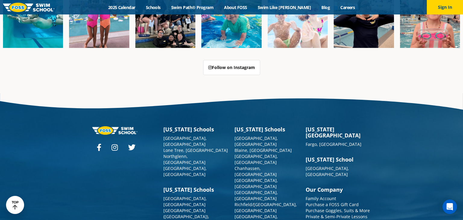
scroll to position [1532, 0]
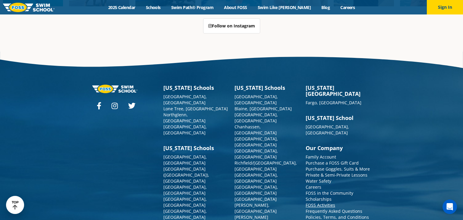
click at [314, 202] on link "FOSS Activities" at bounding box center [321, 205] width 30 height 6
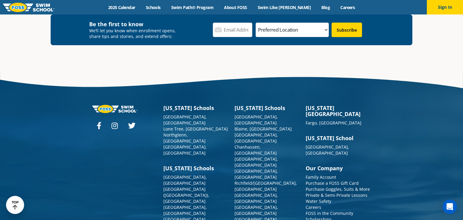
scroll to position [1606, 0]
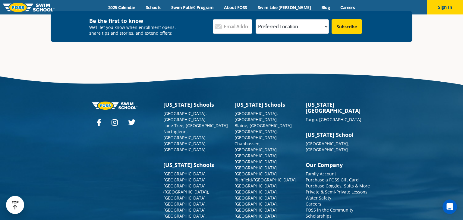
click at [319, 213] on link "Scholarships" at bounding box center [319, 216] width 26 height 6
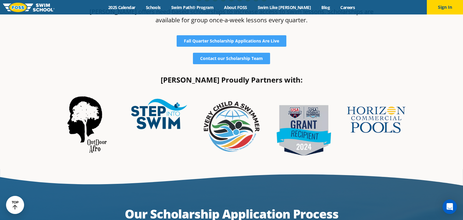
scroll to position [181, 0]
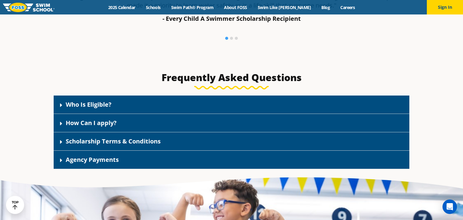
scroll to position [827, 0]
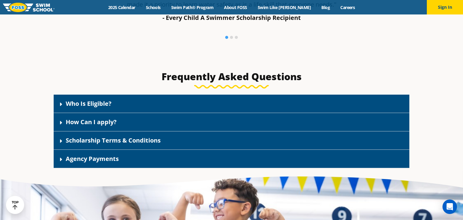
click at [103, 106] on link "Who Is Eligible?" at bounding box center [89, 103] width 46 height 8
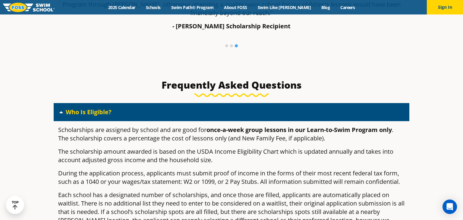
click at [98, 109] on link "Who Is Eligible?" at bounding box center [89, 112] width 46 height 8
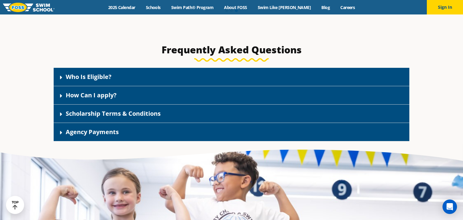
scroll to position [863, 0]
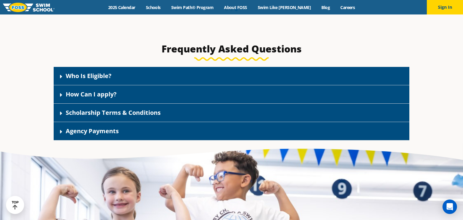
click at [95, 95] on link "How Can I apply?" at bounding box center [91, 94] width 51 height 8
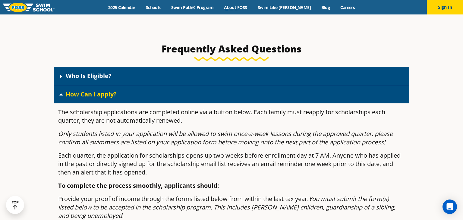
click at [96, 95] on link "How Can I apply?" at bounding box center [91, 94] width 51 height 8
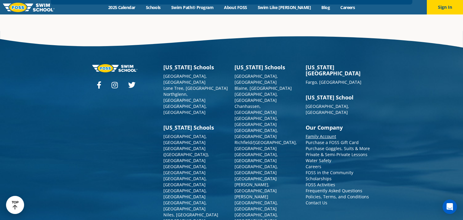
scroll to position [1487, 0]
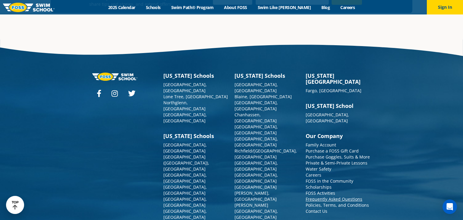
click at [350, 196] on link "Frequently Asked Questions" at bounding box center [334, 199] width 57 height 6
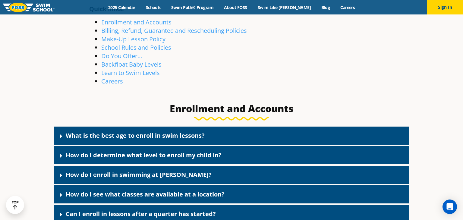
scroll to position [158, 0]
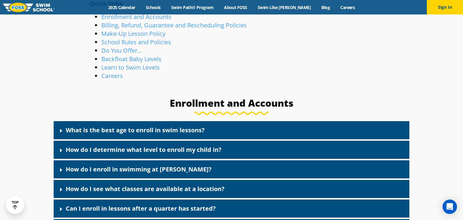
click at [82, 148] on link "How do I determine what level to enroll my child in?" at bounding box center [144, 150] width 156 height 8
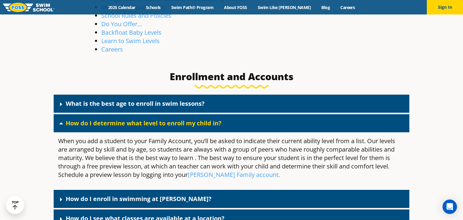
scroll to position [185, 0]
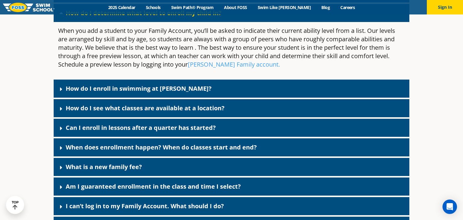
scroll to position [295, 0]
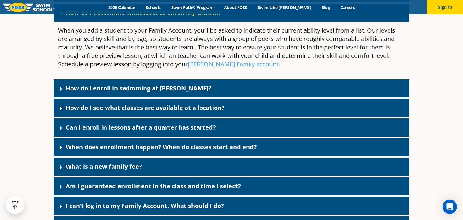
click at [107, 167] on link "What is a new family fee?" at bounding box center [104, 166] width 76 height 8
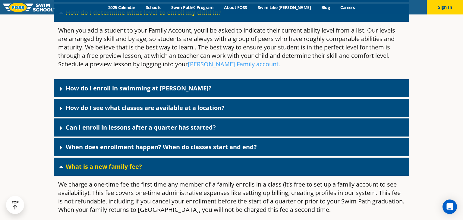
click at [107, 167] on link "What is a new family fee?" at bounding box center [104, 166] width 76 height 8
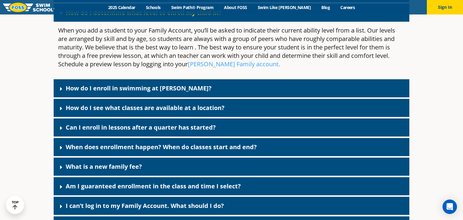
click at [100, 131] on div "Can I enroll in lessons after a quarter has started?" at bounding box center [232, 127] width 356 height 18
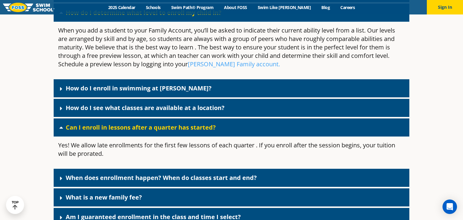
click at [100, 131] on div "Can I enroll in lessons after a quarter has started?" at bounding box center [232, 127] width 356 height 18
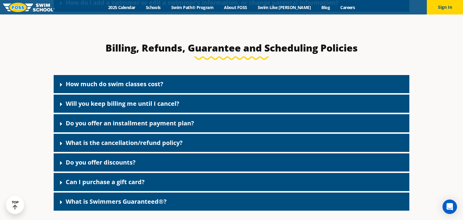
scroll to position [519, 0]
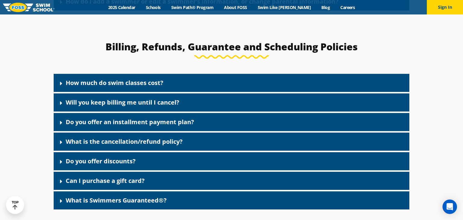
click at [100, 165] on link "Do you offer discounts?" at bounding box center [101, 161] width 70 height 8
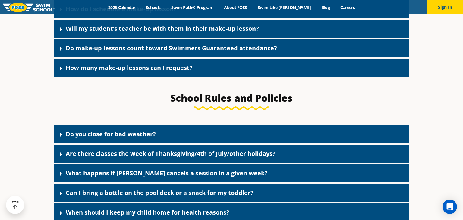
scroll to position [1057, 0]
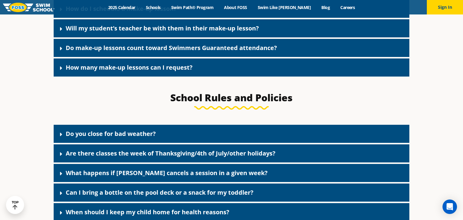
click at [127, 71] on link "How many make-up lessons can I request?" at bounding box center [129, 67] width 127 height 8
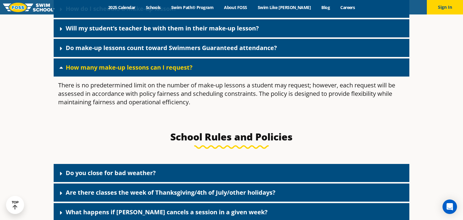
click at [127, 71] on link "How many make-up lessons can I request?" at bounding box center [129, 67] width 127 height 8
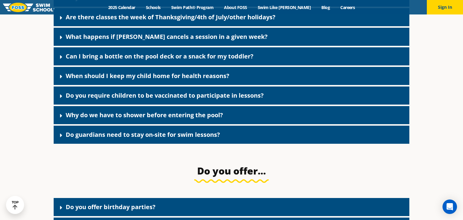
scroll to position [1209, 0]
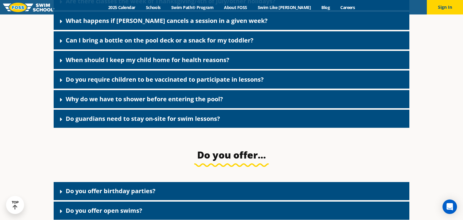
click at [111, 121] on link "Do guardians need to stay on-site for swim lessons?" at bounding box center [143, 119] width 154 height 8
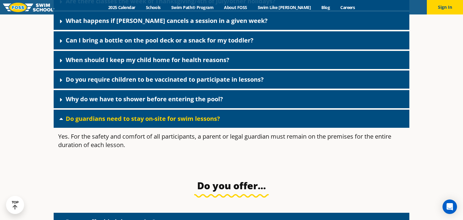
click at [111, 121] on link "Do guardians need to stay on-site for swim lessons?" at bounding box center [143, 119] width 154 height 8
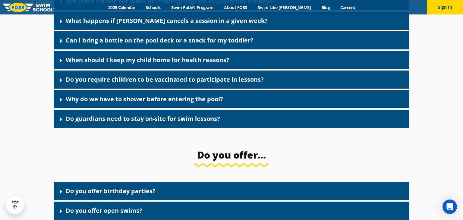
click at [131, 83] on link "Do you require children to be vaccinated to participate in lessons?" at bounding box center [165, 79] width 198 height 8
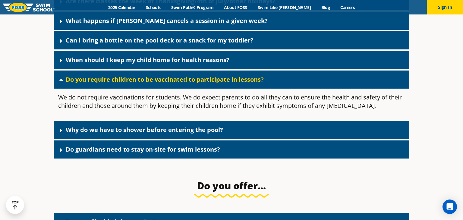
click at [131, 83] on link "Do you require children to be vaccinated to participate in lessons?" at bounding box center [165, 79] width 198 height 8
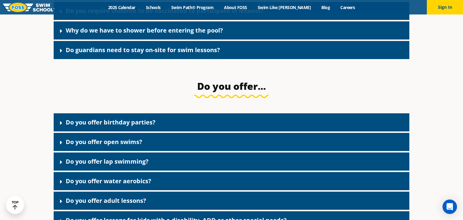
scroll to position [1278, 0]
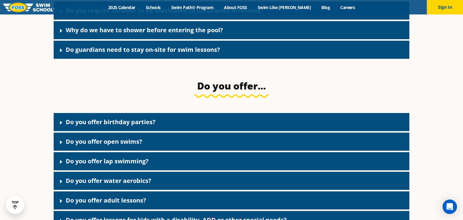
click at [112, 126] on link "Do you offer birthday parties?" at bounding box center [111, 122] width 90 height 8
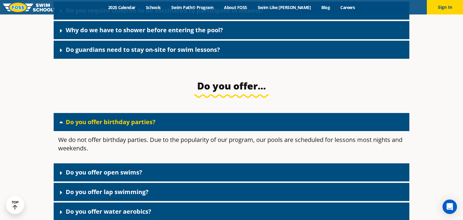
click at [112, 126] on link "Do you offer birthday parties?" at bounding box center [111, 122] width 90 height 8
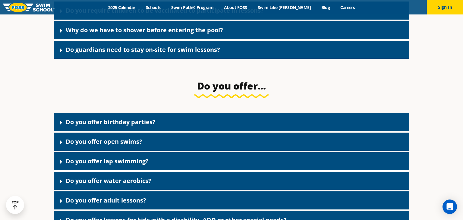
click at [108, 146] on link "Do you offer open swims?" at bounding box center [104, 141] width 77 height 8
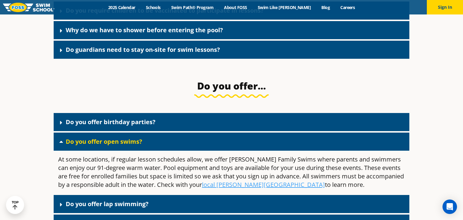
click at [108, 146] on link "Do you offer open swims?" at bounding box center [104, 141] width 77 height 8
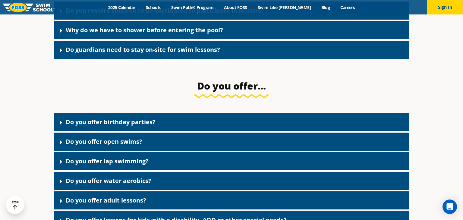
click at [99, 165] on link "Do you offer lap swimming?" at bounding box center [107, 161] width 83 height 8
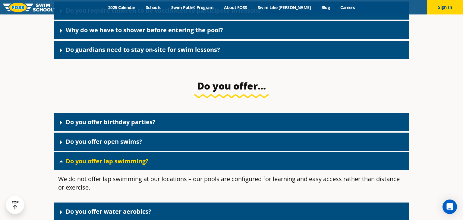
click at [99, 165] on link "Do you offer lap swimming?" at bounding box center [107, 161] width 83 height 8
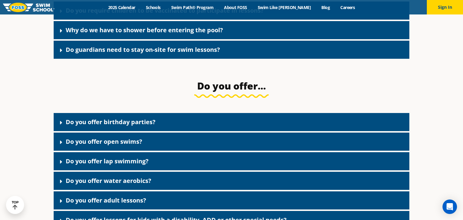
click at [97, 184] on link "Do you offer water aerobics?" at bounding box center [109, 181] width 86 height 8
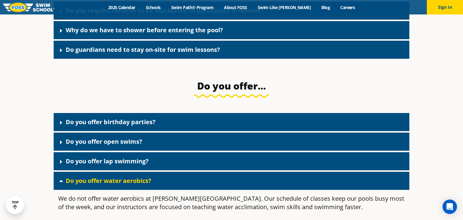
click at [97, 184] on link "Do you offer water aerobics?" at bounding box center [109, 181] width 86 height 8
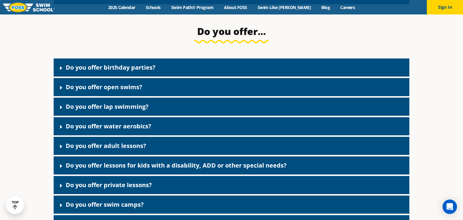
scroll to position [1334, 0]
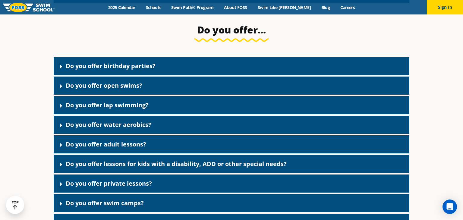
click at [104, 148] on link "Do you offer adult lessons?" at bounding box center [106, 144] width 80 height 8
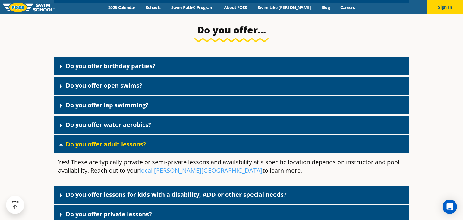
click at [104, 148] on link "Do you offer adult lessons?" at bounding box center [106, 144] width 80 height 8
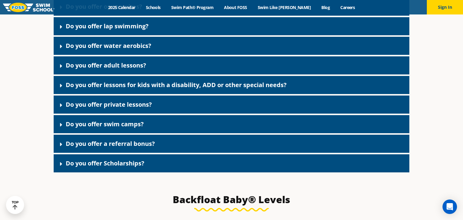
scroll to position [1414, 0]
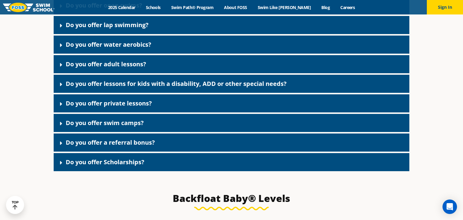
click at [104, 146] on link "Do you offer a referral bonus?" at bounding box center [110, 142] width 89 height 8
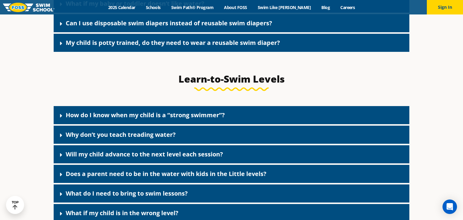
scroll to position [1918, 0]
